Goal: Task Accomplishment & Management: Manage account settings

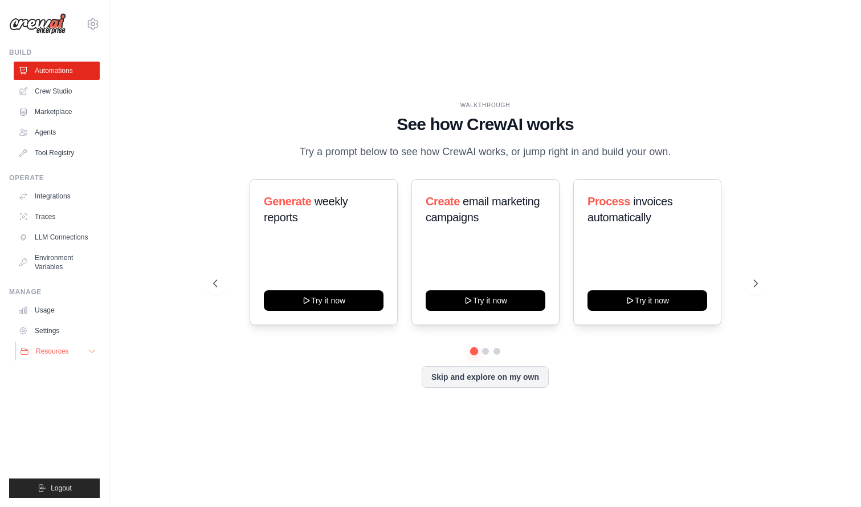
click at [91, 350] on icon at bounding box center [91, 351] width 9 height 9
click at [91, 350] on icon at bounding box center [92, 351] width 6 height 3
click at [56, 194] on link "Integrations" at bounding box center [58, 196] width 86 height 18
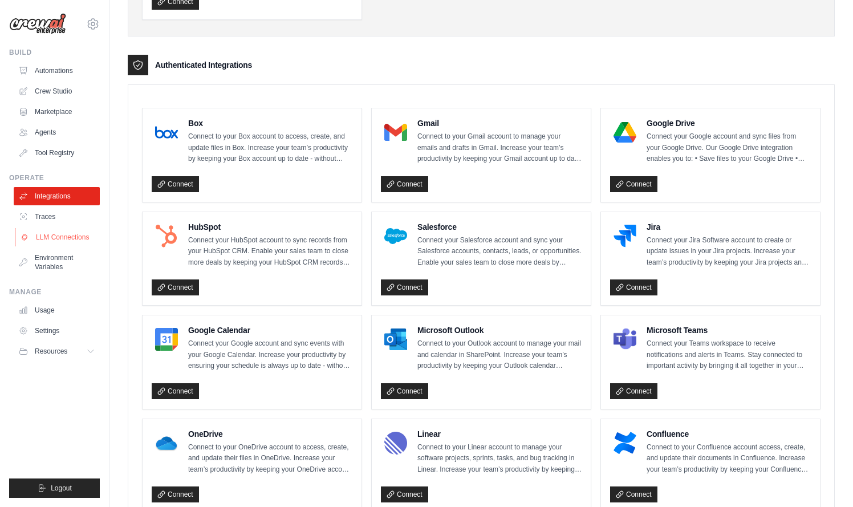
scroll to position [244, 0]
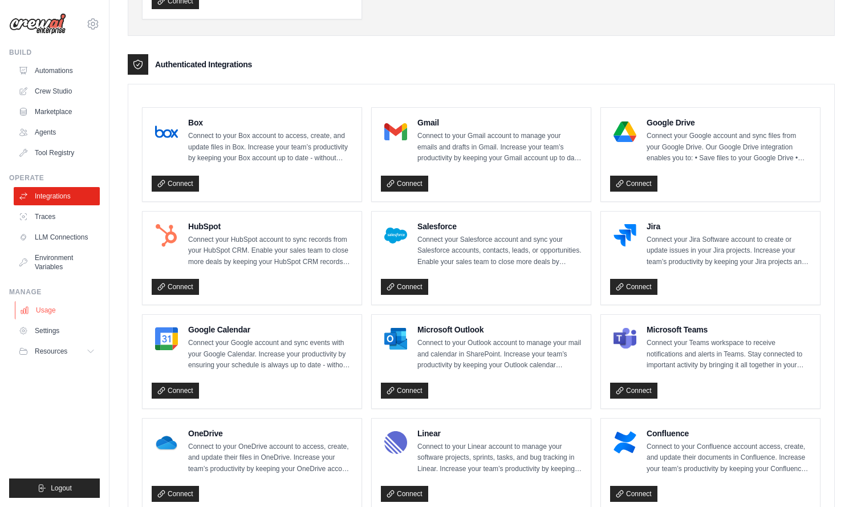
click at [44, 309] on link "Usage" at bounding box center [58, 310] width 86 height 18
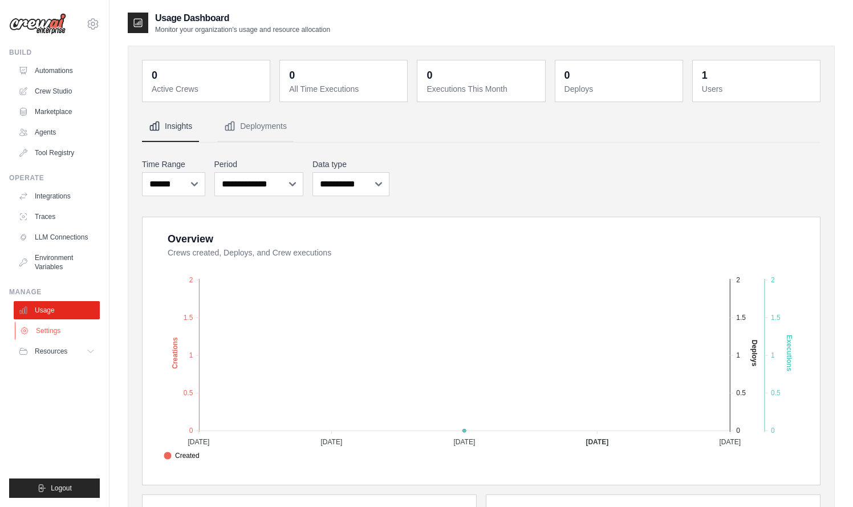
click at [54, 330] on link "Settings" at bounding box center [58, 330] width 86 height 18
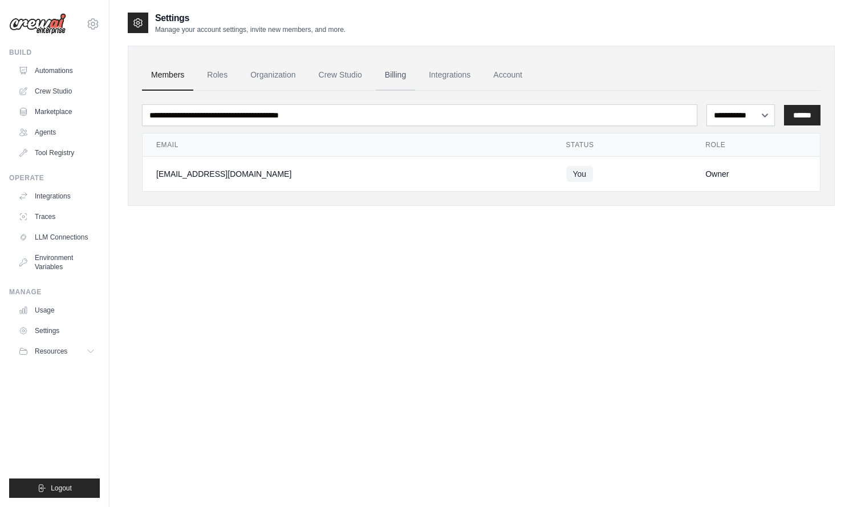
click at [389, 74] on link "Billing" at bounding box center [395, 75] width 39 height 31
